Goal: Find specific page/section: Find specific page/section

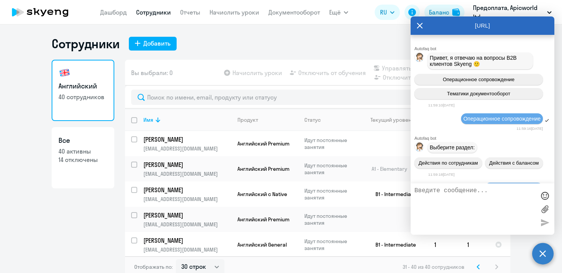
select select "30"
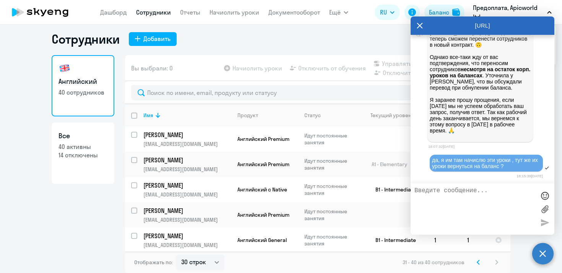
click at [489, 9] on p "Предоплата, Apicworld ltd" at bounding box center [508, 12] width 71 height 18
click at [549, 12] on icon "button" at bounding box center [550, 12] width 5 height 3
drag, startPoint x: 436, startPoint y: 23, endPoint x: 437, endPoint y: 41, distance: 18.8
click at [437, 41] on div "AutoFAQ.ai Autofaq bot Привет, я отвечаю на вопросы B2B клиентов Skyeng 🙂 Опера…" at bounding box center [483, 125] width 144 height 218
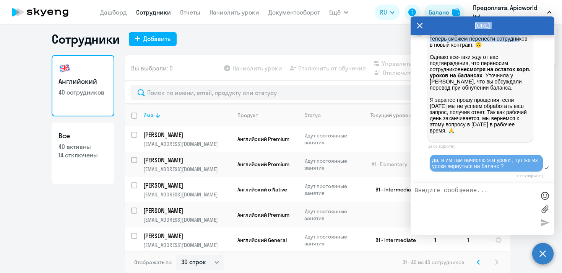
click at [483, 8] on p "Предоплата, Apicworld ltd" at bounding box center [508, 12] width 71 height 18
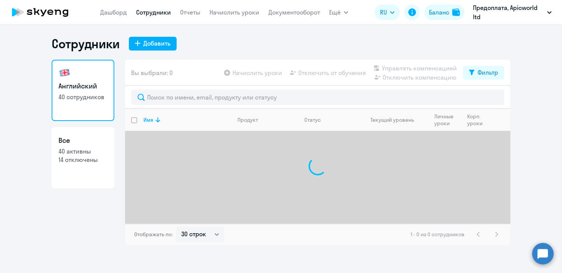
select select "30"
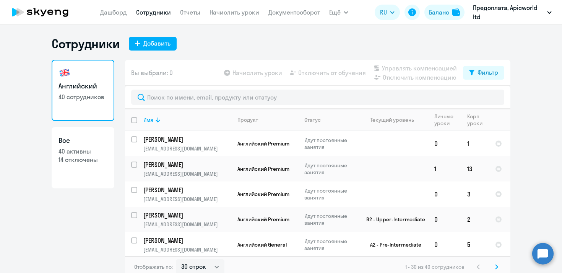
click at [549, 262] on circle at bounding box center [543, 253] width 21 height 21
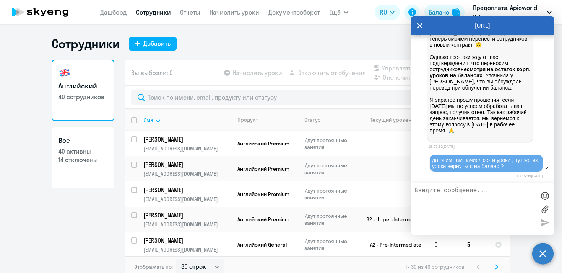
scroll to position [18109, 0]
click at [418, 25] on icon at bounding box center [420, 25] width 6 height 18
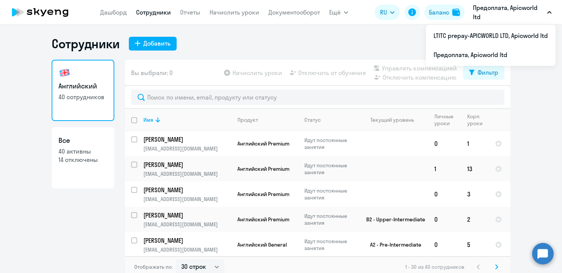
click at [550, 11] on icon "button" at bounding box center [550, 12] width 5 height 3
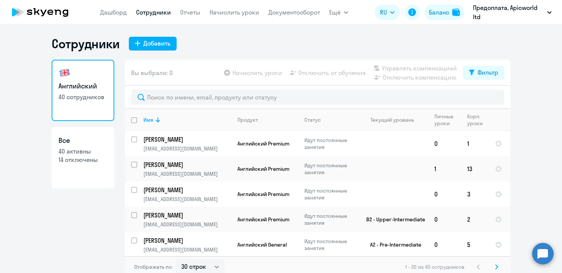
click at [549, 13] on icon "button" at bounding box center [550, 12] width 5 height 3
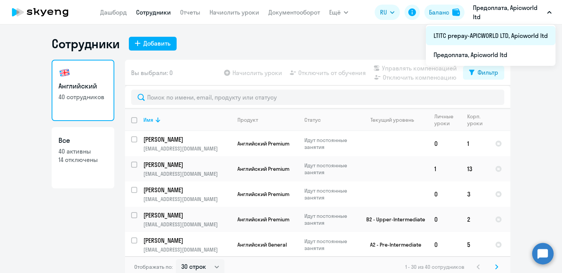
click at [469, 33] on li "LTITC prepay-APICWORLD LTD, Apicworld ltd" at bounding box center [491, 35] width 130 height 19
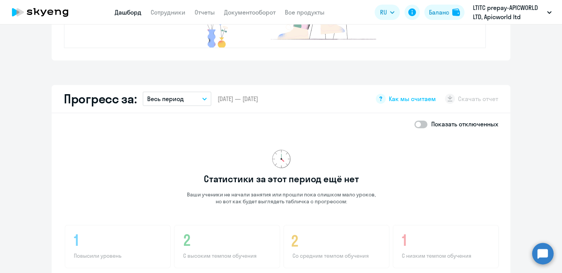
scroll to position [386, 0]
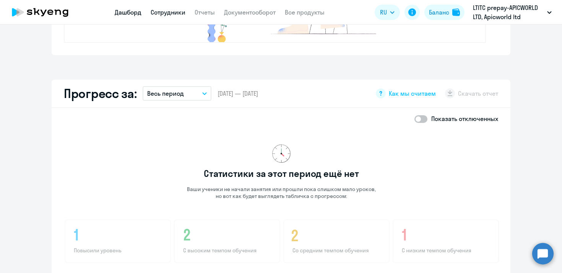
click at [177, 13] on link "Сотрудники" at bounding box center [168, 12] width 35 height 8
